Goal: Transaction & Acquisition: Purchase product/service

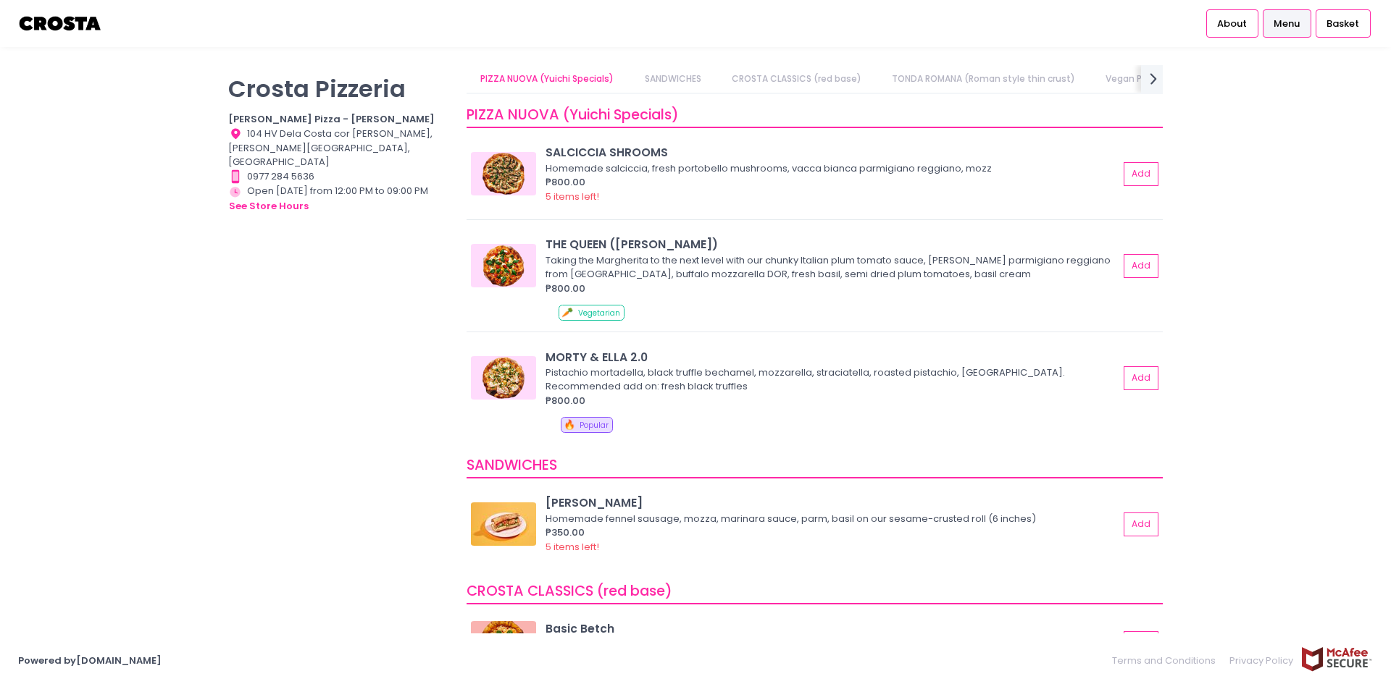
click at [1301, 13] on link "Menu" at bounding box center [1287, 23] width 49 height 28
click at [57, 27] on img at bounding box center [60, 23] width 85 height 25
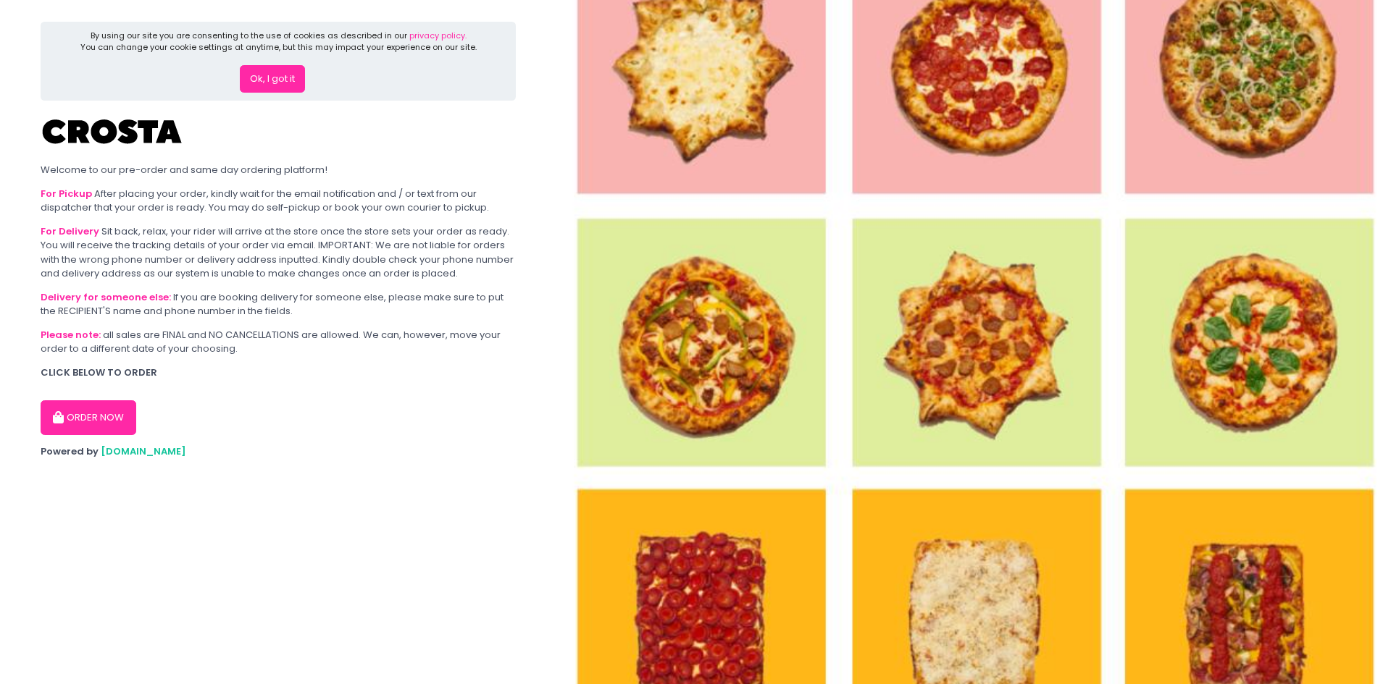
click at [97, 415] on button "ORDER NOW" at bounding box center [89, 418] width 96 height 35
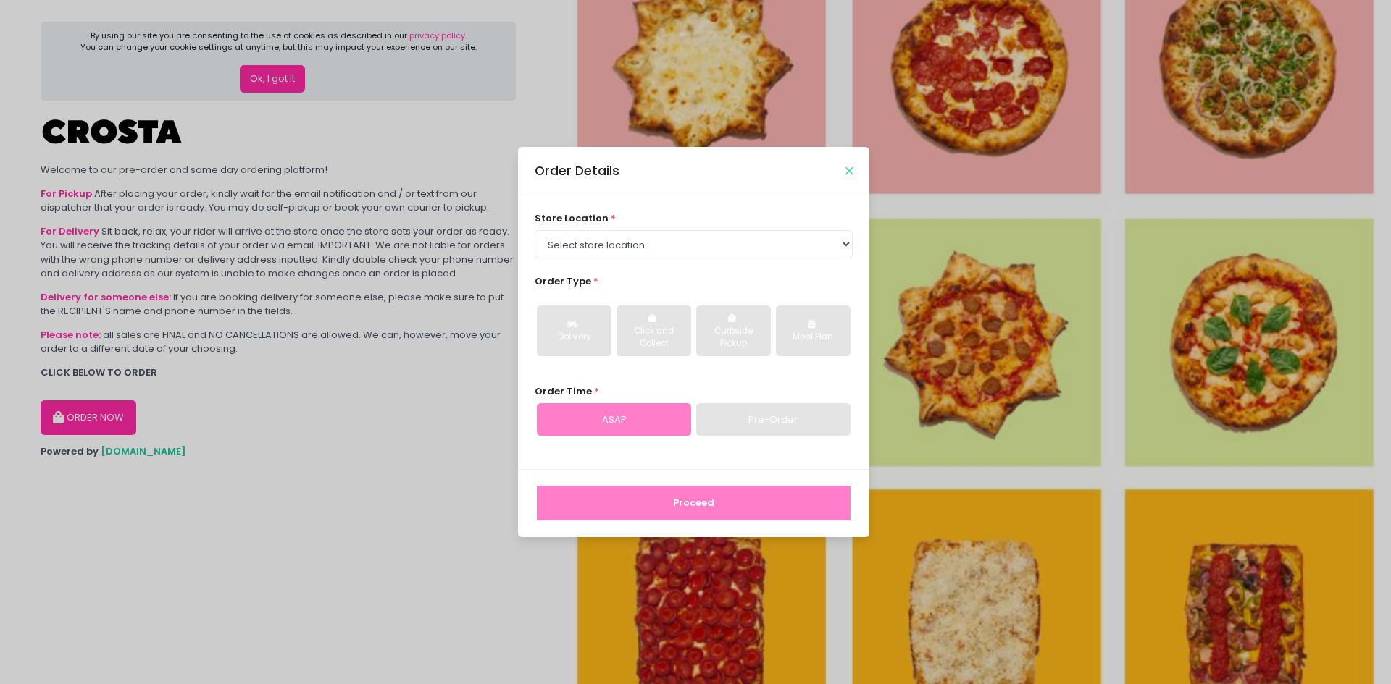
click at [846, 171] on icon "Close" at bounding box center [848, 171] width 7 height 11
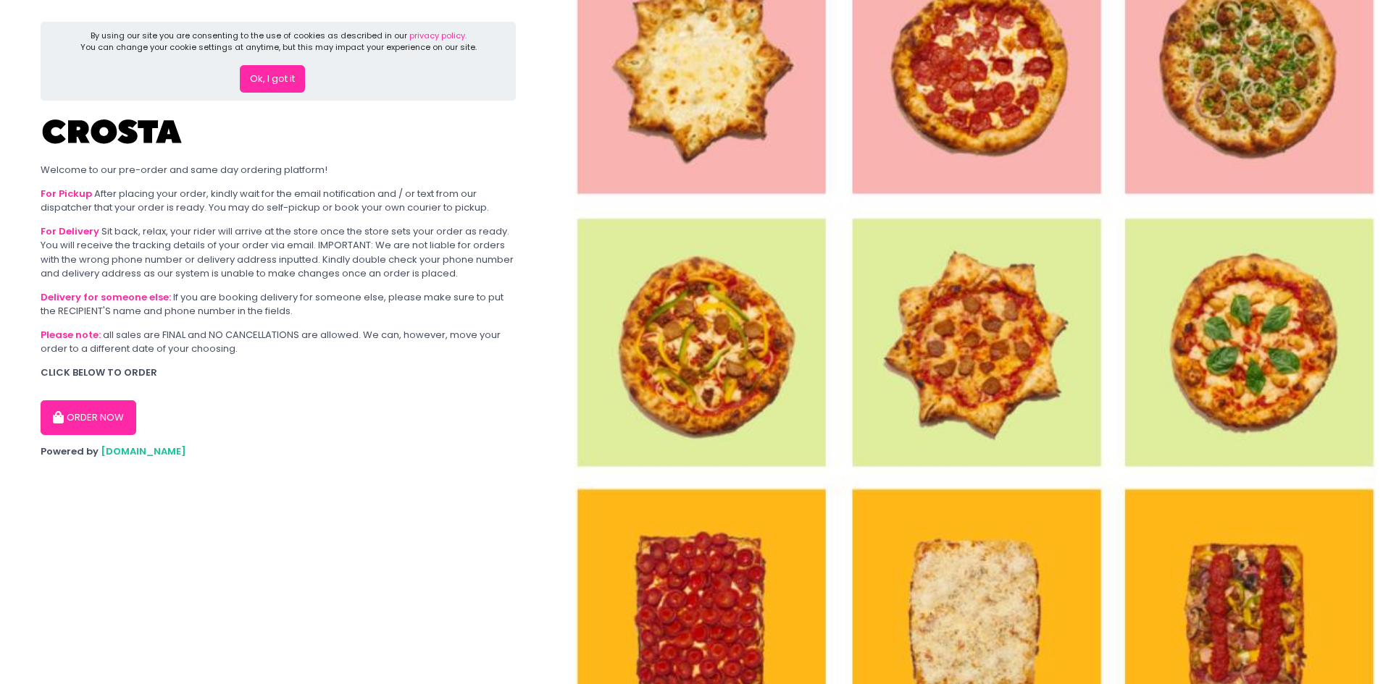
click at [249, 89] on button "Ok, I got it" at bounding box center [272, 79] width 65 height 28
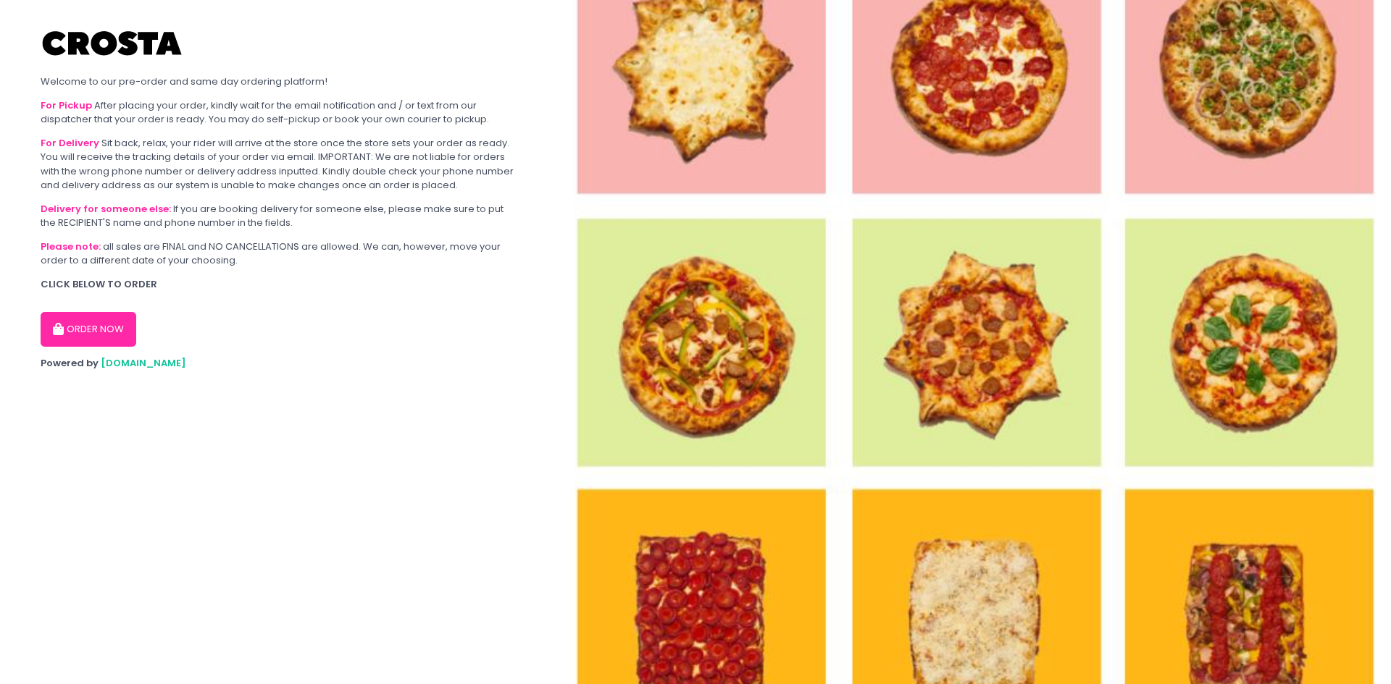
click at [135, 370] on div "Powered by [DOMAIN_NAME]" at bounding box center [278, 363] width 475 height 14
click at [133, 364] on span "[DOMAIN_NAME]" at bounding box center [143, 363] width 85 height 14
click at [113, 332] on button "ORDER NOW" at bounding box center [89, 329] width 96 height 35
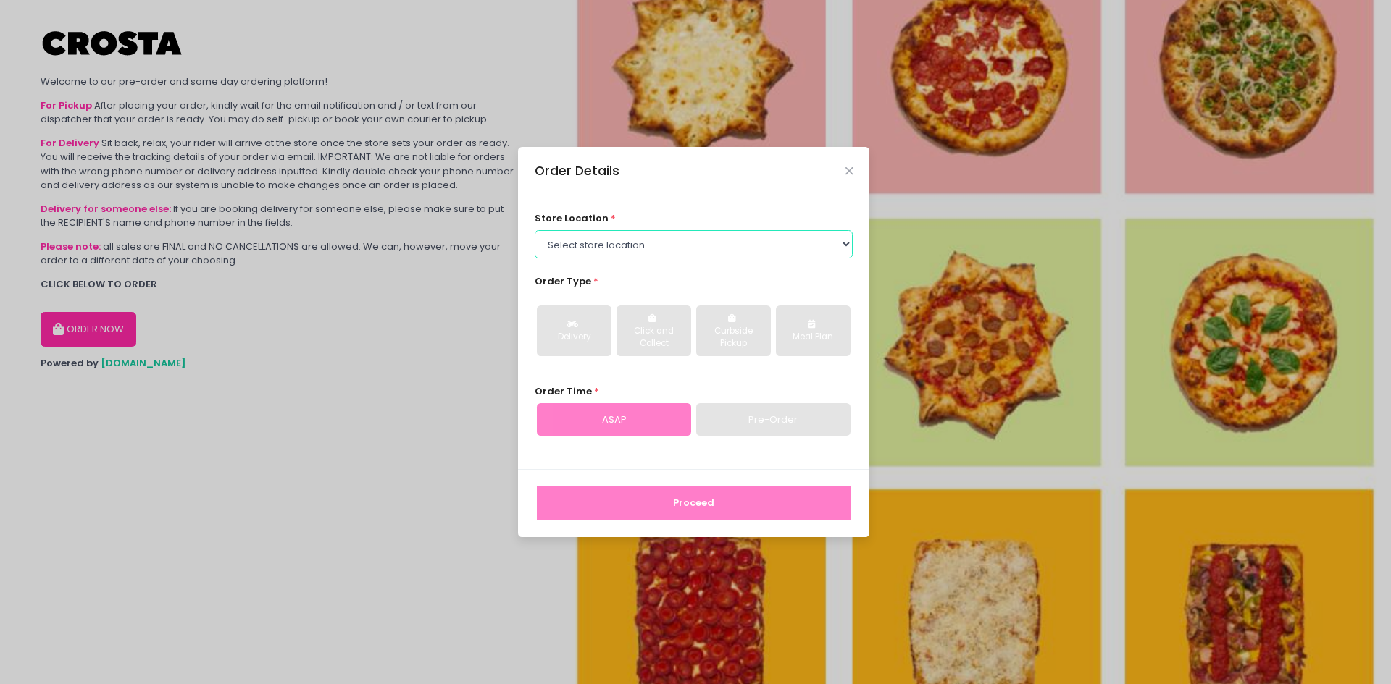
click at [798, 235] on select "Select store location [PERSON_NAME] Pizza - [PERSON_NAME] Pizza - [GEOGRAPHIC_D…" at bounding box center [694, 244] width 319 height 28
select select "5fabb2e53664a8677beaeb89"
click at [535, 230] on select "Select store location [PERSON_NAME] Pizza - [PERSON_NAME] Pizza - [GEOGRAPHIC_D…" at bounding box center [694, 244] width 319 height 28
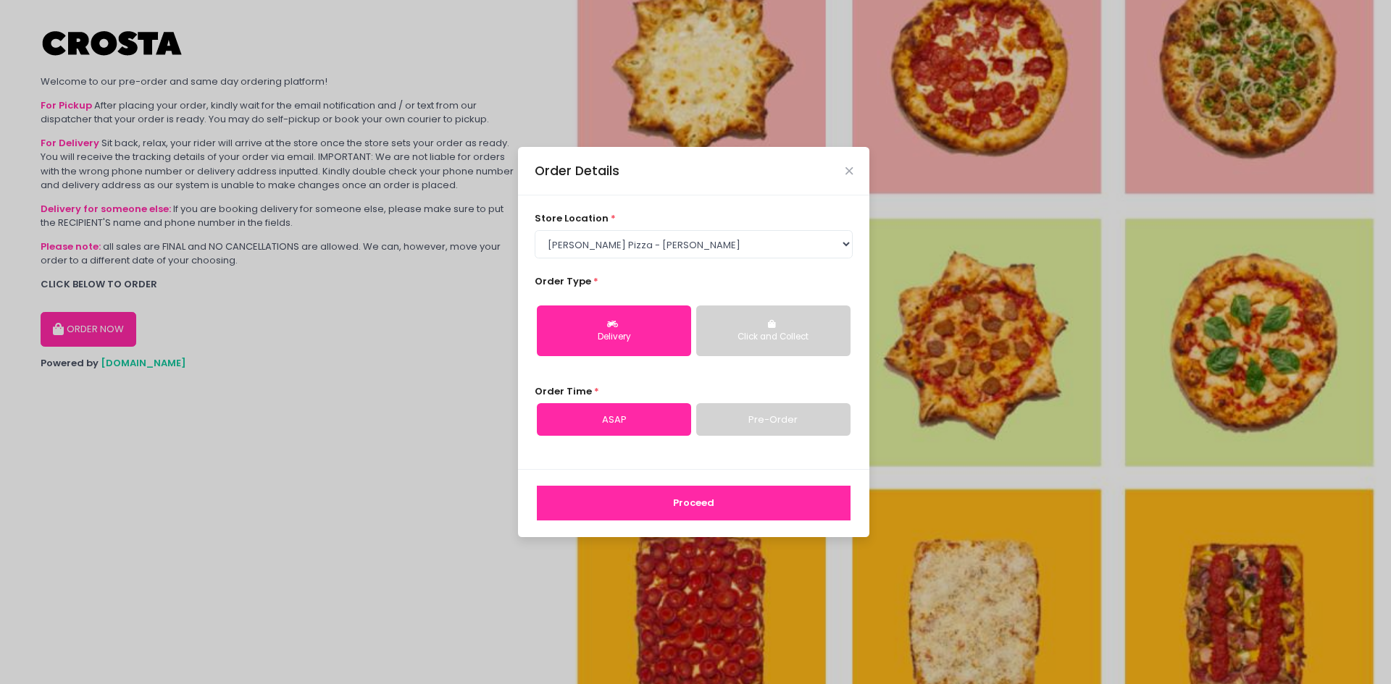
click at [727, 507] on button "Proceed" at bounding box center [694, 503] width 314 height 35
